Goal: Task Accomplishment & Management: Manage account settings

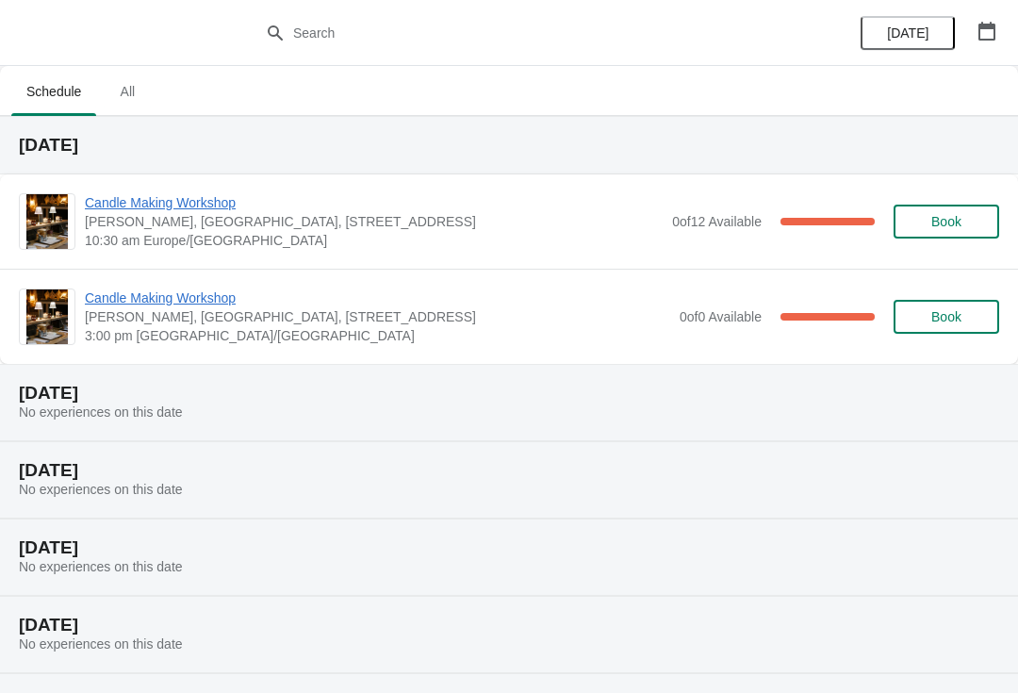
click at [278, 211] on span "Candle Making Workshop" at bounding box center [374, 202] width 578 height 19
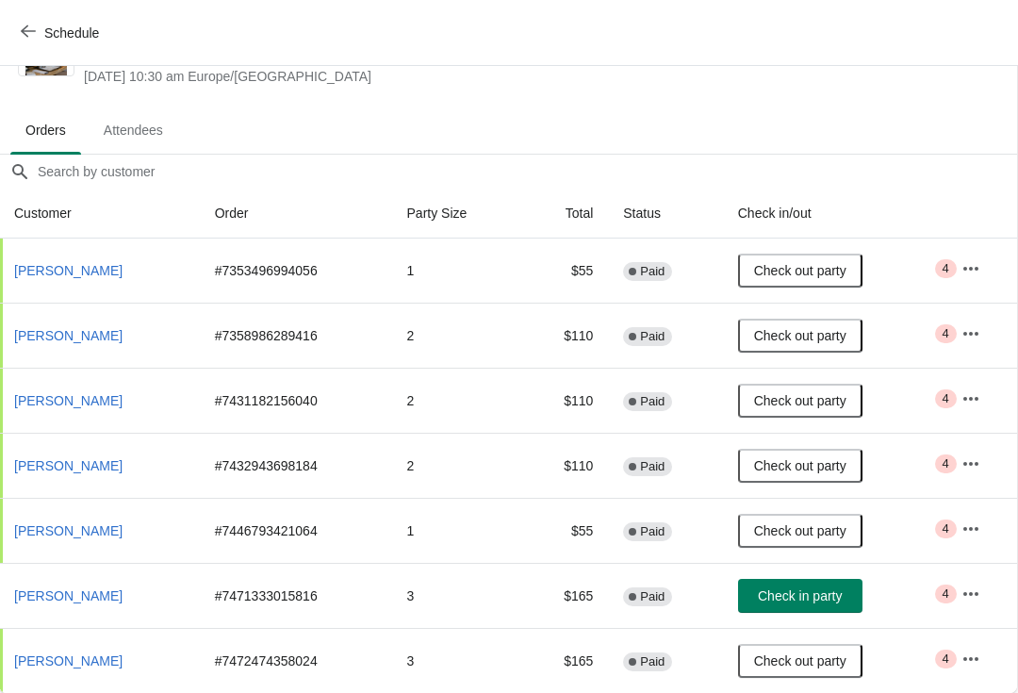
scroll to position [74, 1]
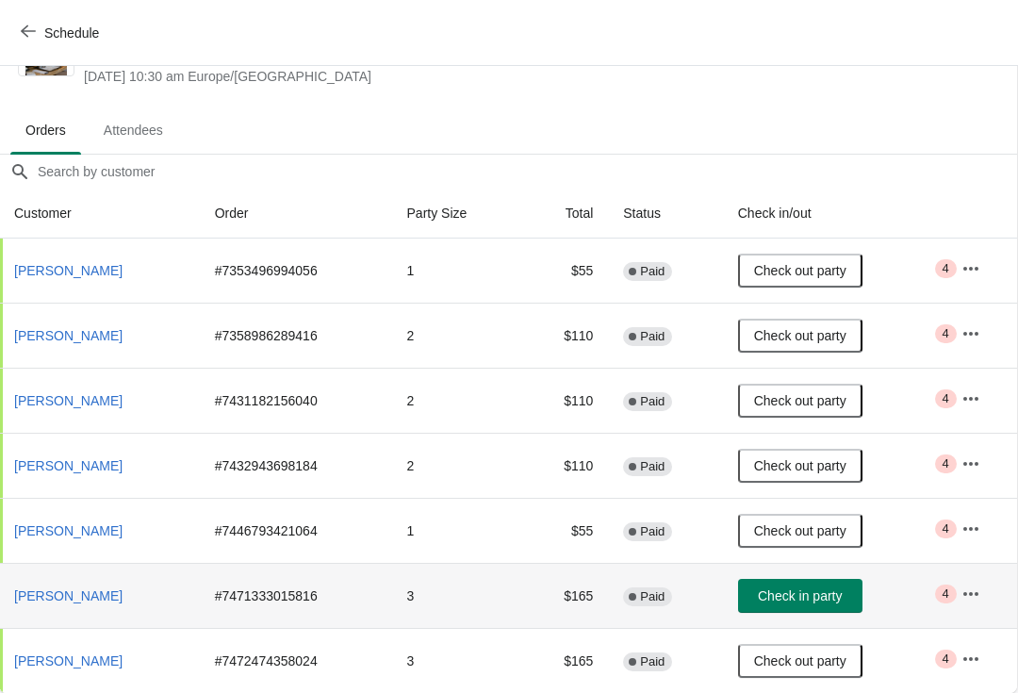
click at [392, 585] on td "# 7471333015816" at bounding box center [296, 595] width 192 height 65
click at [130, 593] on button "[PERSON_NAME]" at bounding box center [68, 596] width 123 height 34
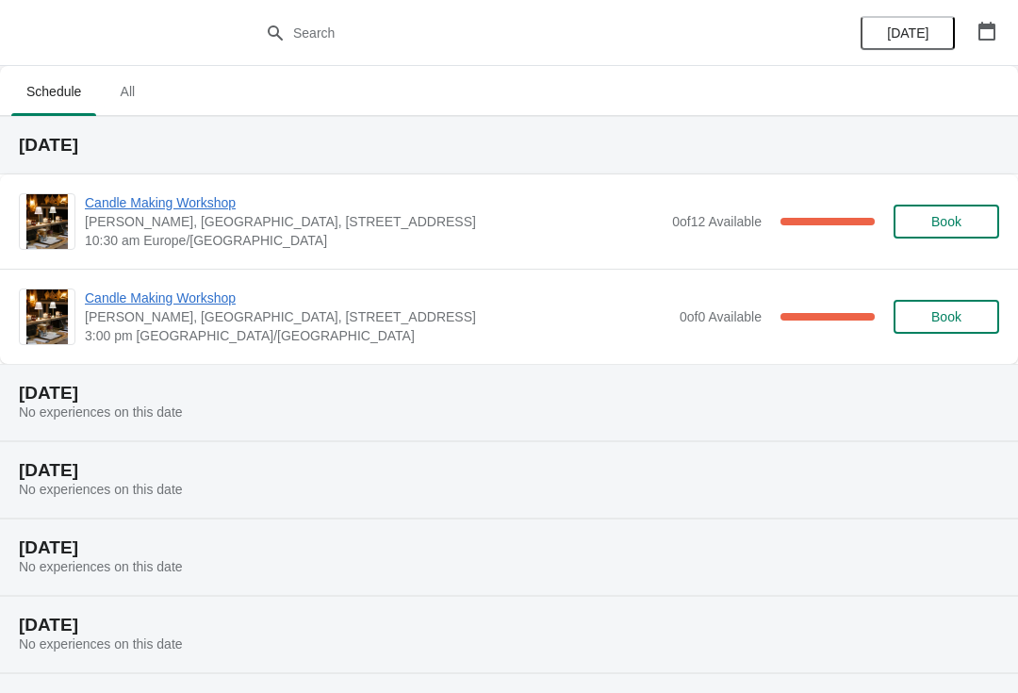
click at [596, 231] on span "10:30 am Europe/[GEOGRAPHIC_DATA]" at bounding box center [374, 240] width 578 height 19
click at [211, 208] on span "Candle Making Workshop" at bounding box center [374, 202] width 578 height 19
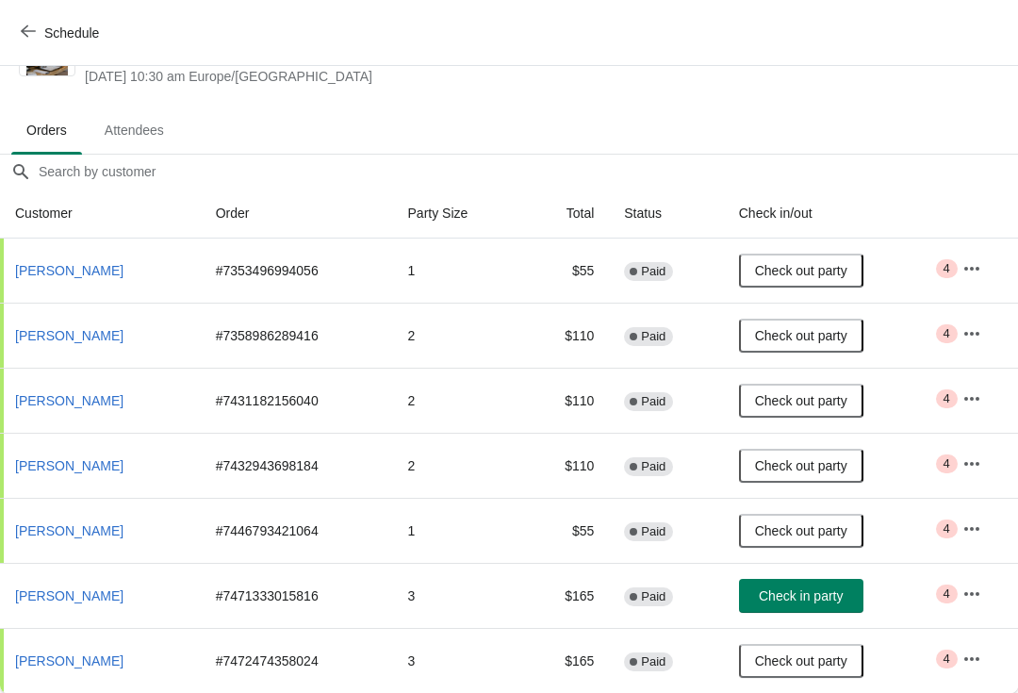
scroll to position [74, 0]
click at [969, 592] on icon "button" at bounding box center [971, 593] width 19 height 19
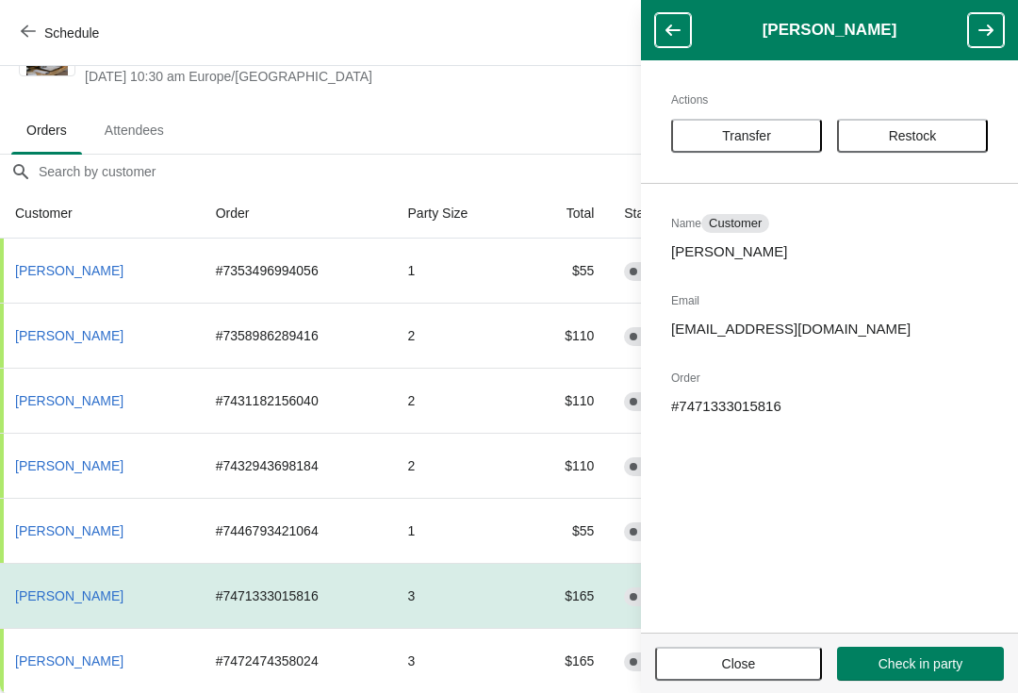
click at [201, 583] on th "[PERSON_NAME]" at bounding box center [100, 595] width 201 height 65
click at [733, 414] on p "# 7471333015816" at bounding box center [829, 406] width 317 height 19
click at [722, 667] on span "Close" at bounding box center [739, 663] width 34 height 15
